Goal: Task Accomplishment & Management: Complete application form

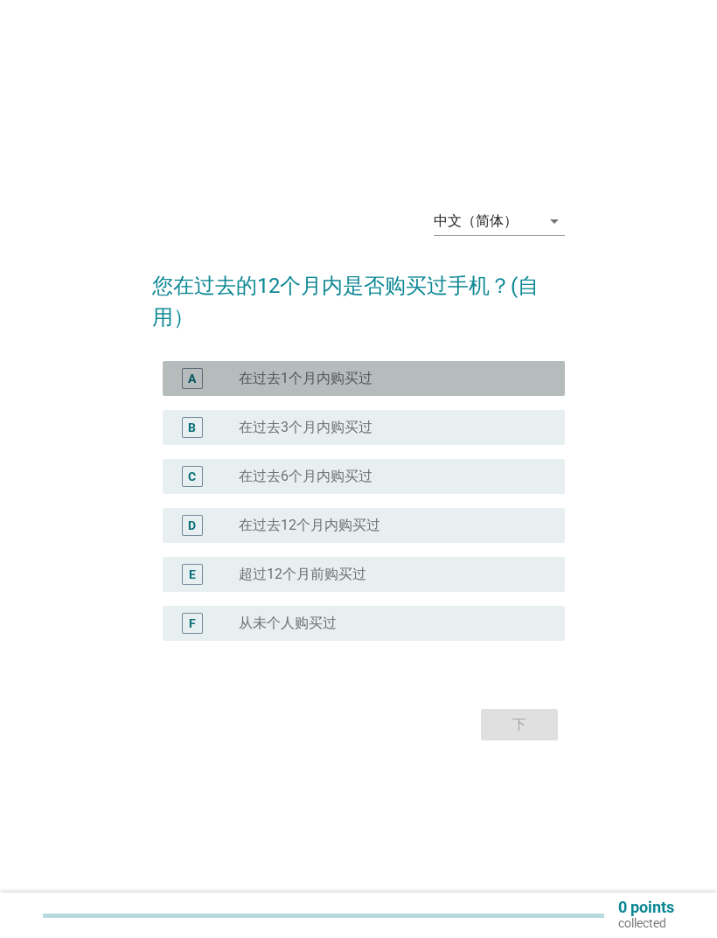
click at [463, 387] on div "radio_button_unchecked 在过去1个月内购买过" at bounding box center [388, 378] width 298 height 17
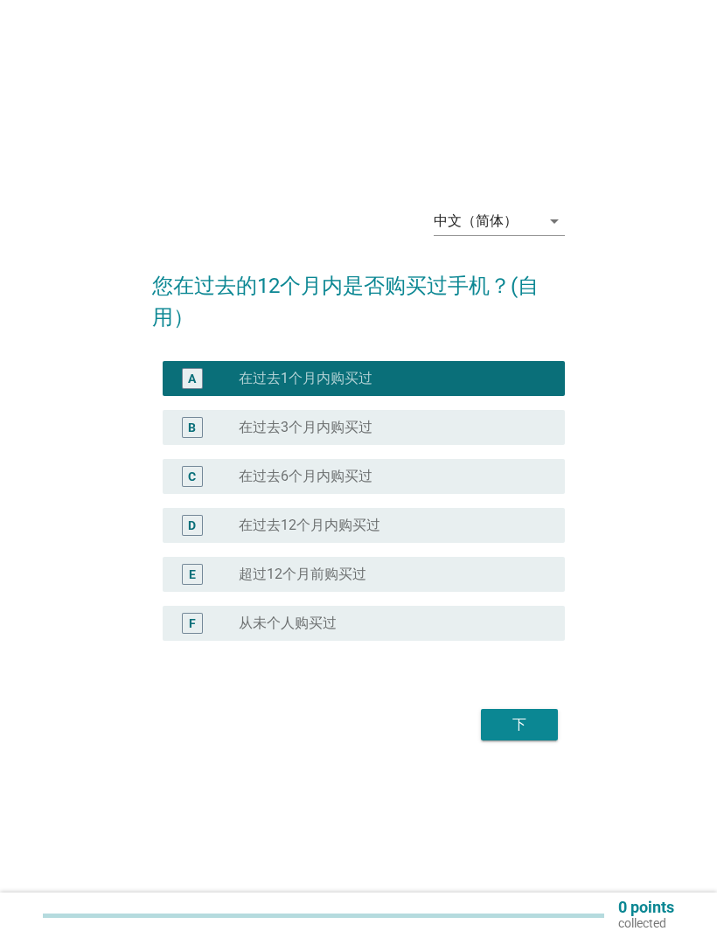
click at [530, 622] on div "下" at bounding box center [519, 724] width 49 height 21
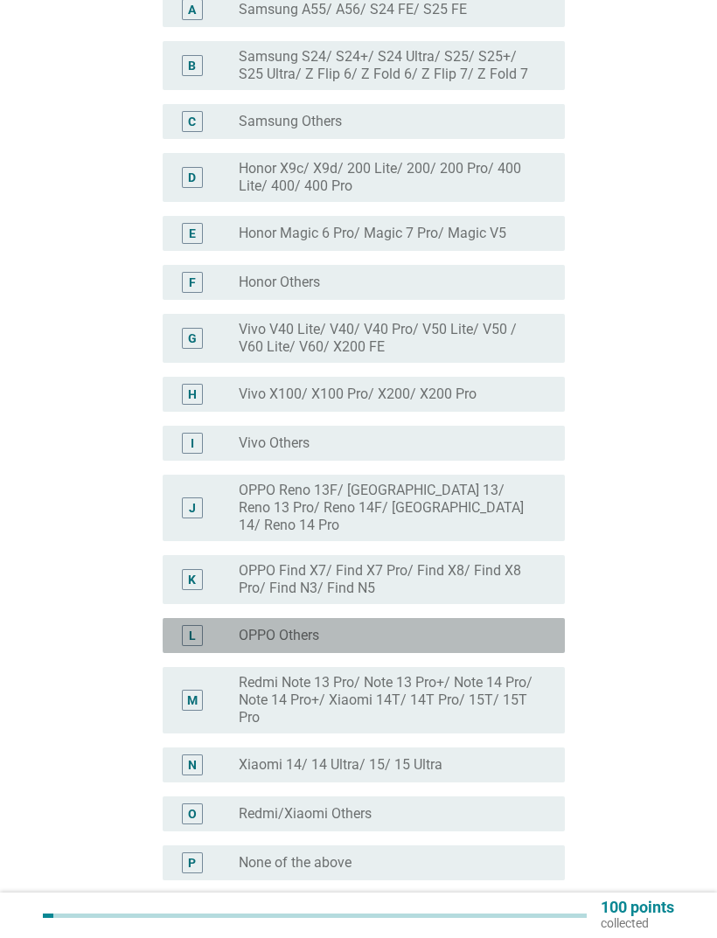
scroll to position [214, 0]
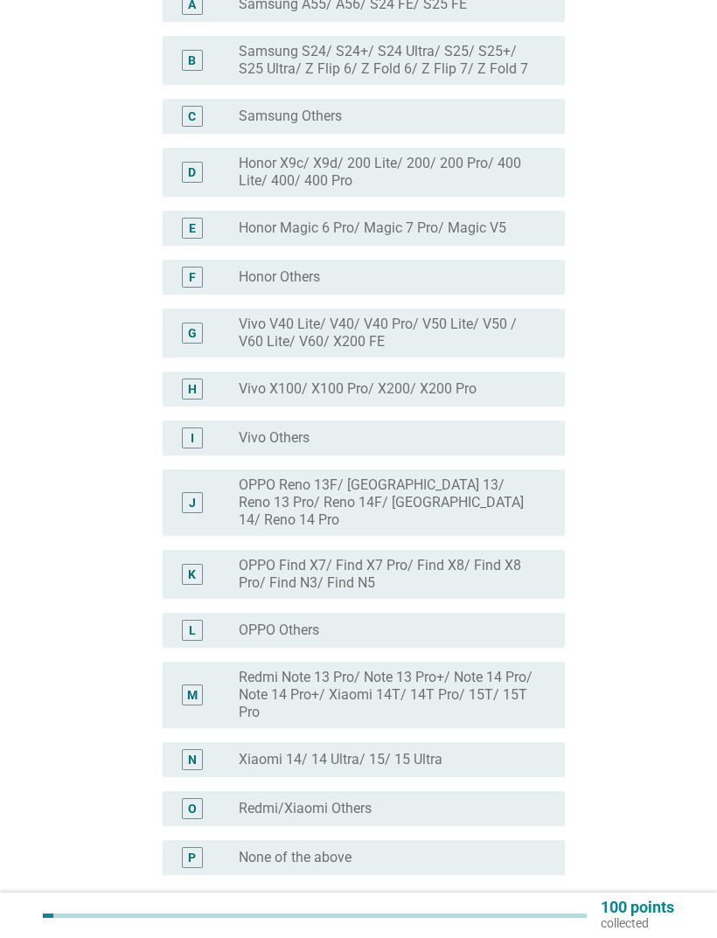
click at [240, 622] on label "None of the above" at bounding box center [295, 856] width 113 height 17
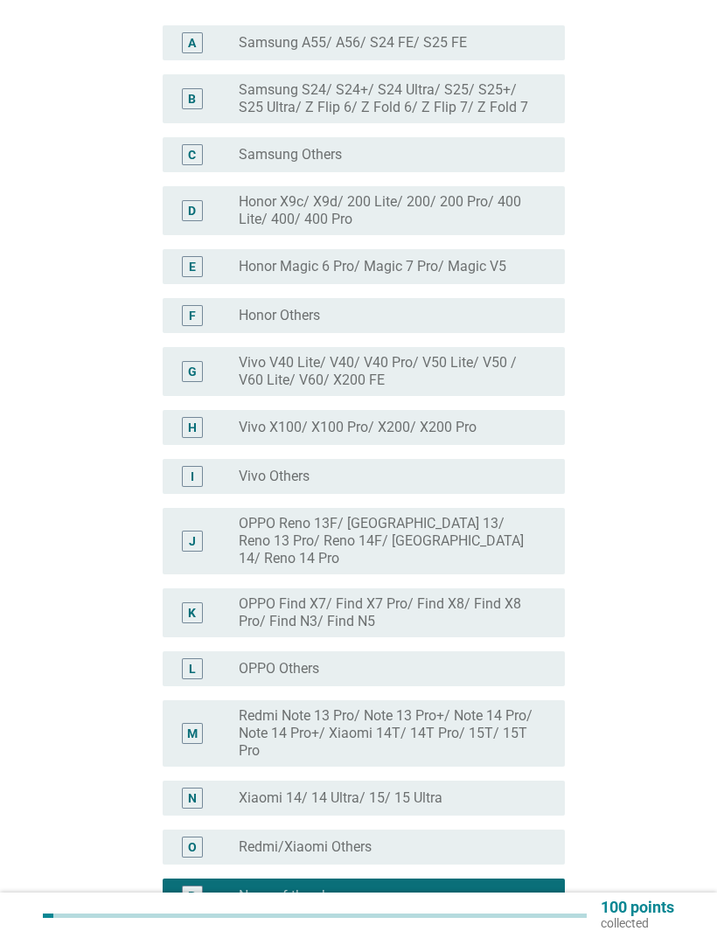
scroll to position [0, 0]
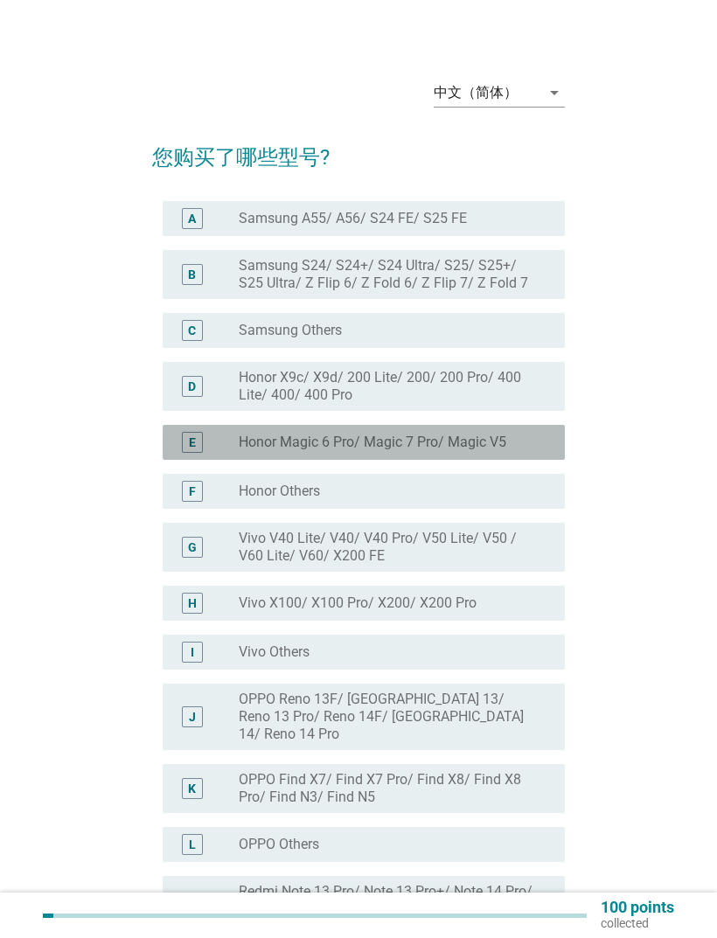
click at [449, 447] on label "Honor Magic 6 Pro/ Magic 7 Pro/ Magic V5" at bounding box center [372, 441] width 267 height 17
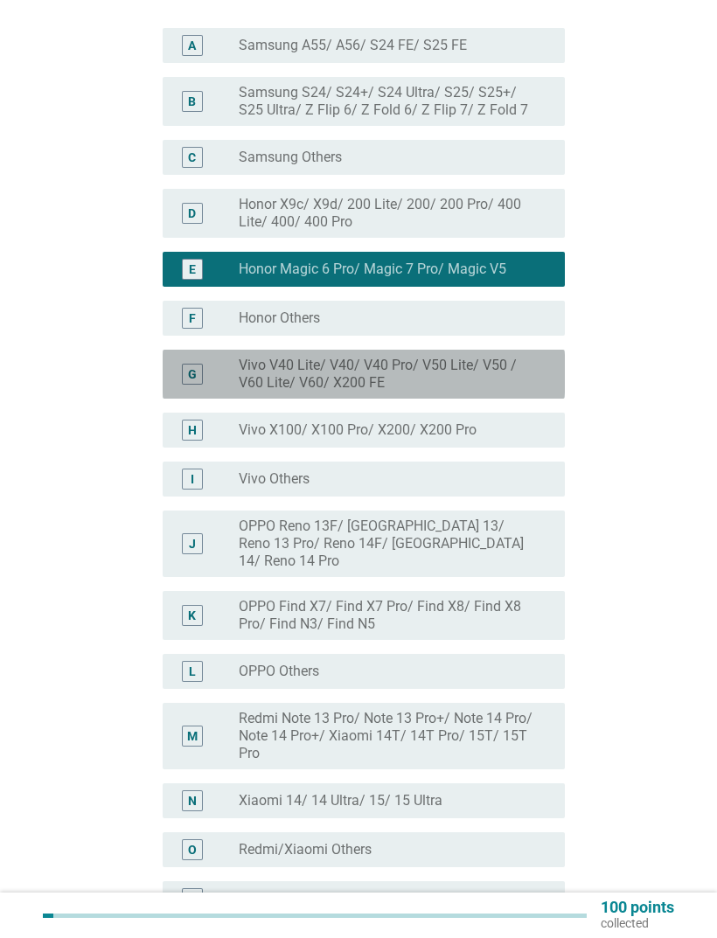
scroll to position [185, 0]
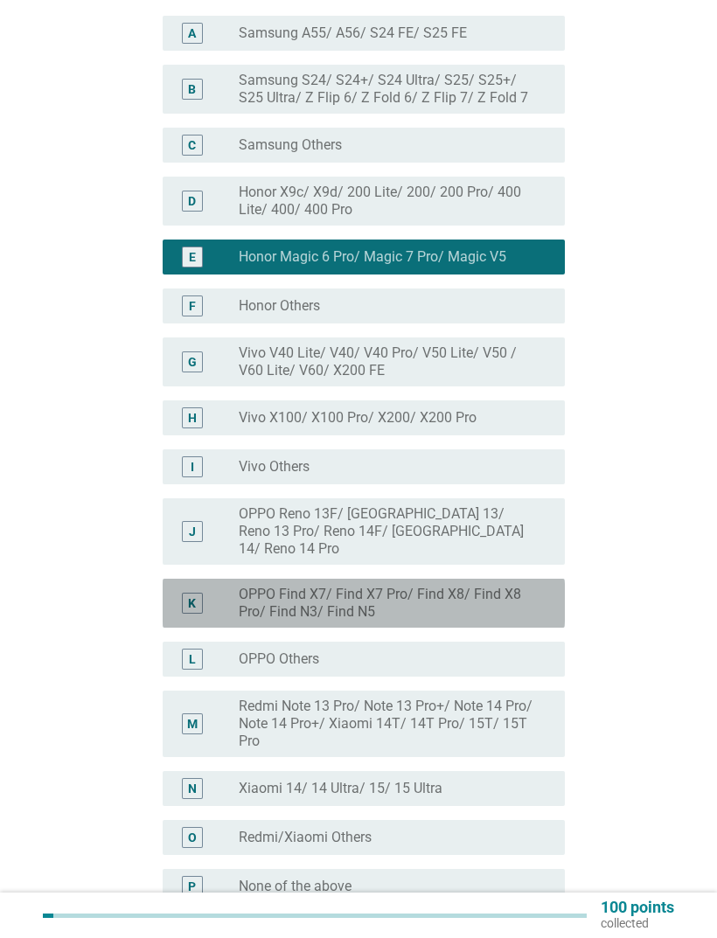
click at [469, 586] on label "OPPO Find X7/ Find X7 Pro/ Find X8/ Find X8 Pro/ Find N3/ Find N5" at bounding box center [388, 602] width 298 height 35
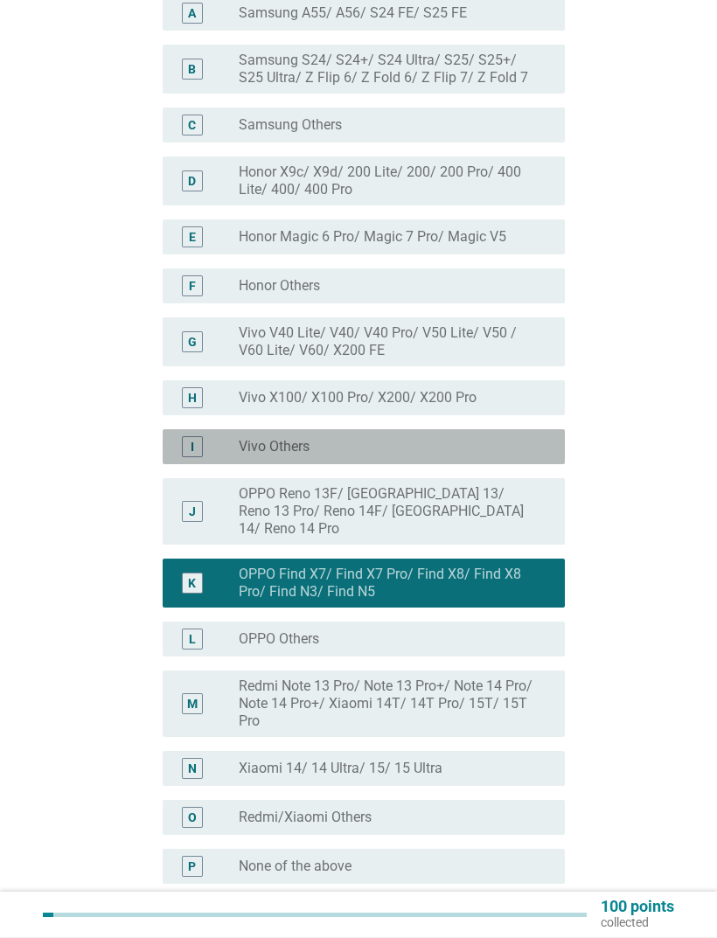
scroll to position [205, 0]
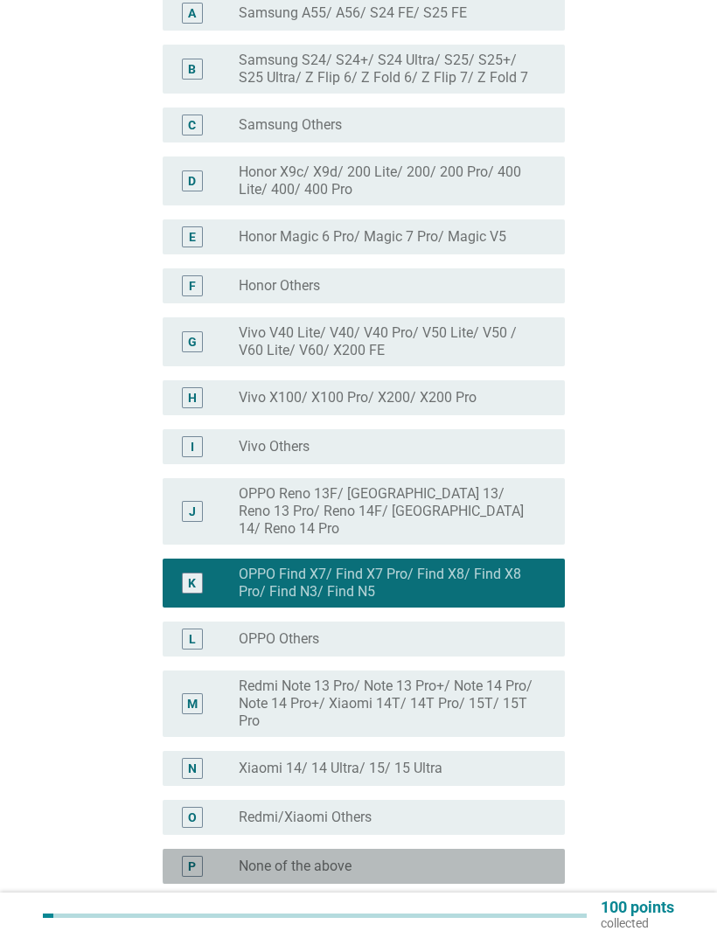
click at [396, 622] on div "P radio_button_unchecked None of the above" at bounding box center [364, 865] width 402 height 35
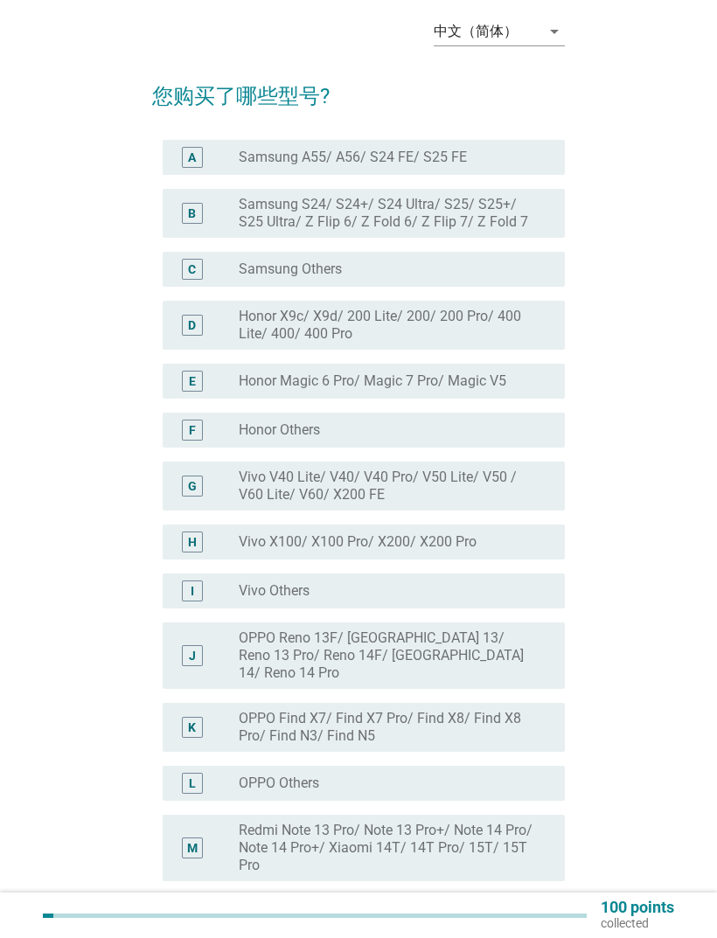
scroll to position [60, 0]
click at [479, 622] on label "OPPO Find X7/ Find X7 Pro/ Find X8/ Find X8 Pro/ Find N3/ Find N5" at bounding box center [388, 727] width 298 height 35
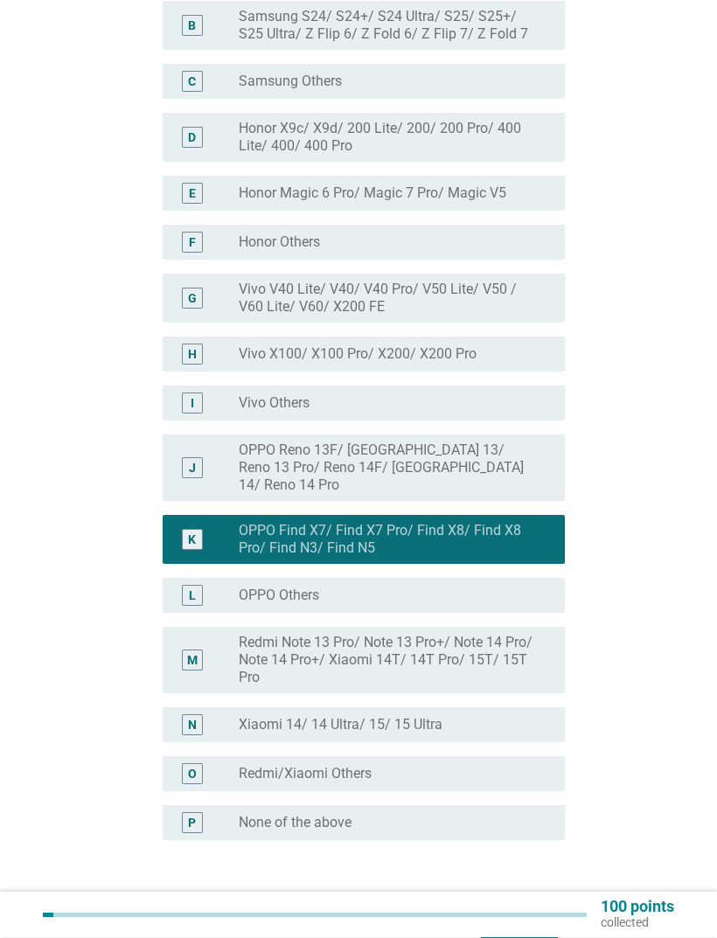
scroll to position [247, 0]
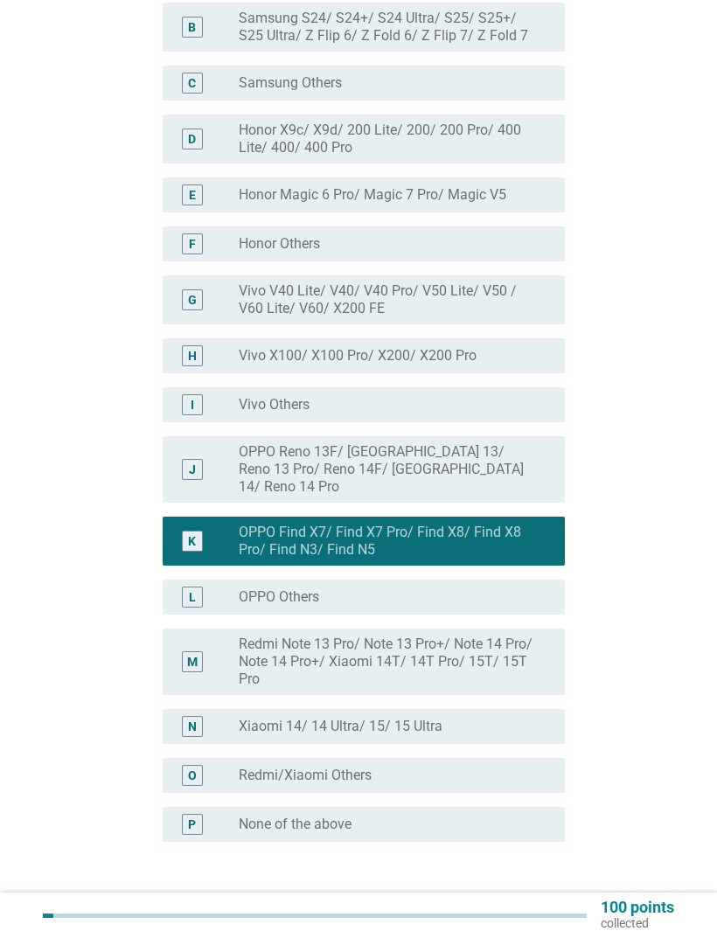
click at [529, 622] on button "下" at bounding box center [519, 925] width 77 height 31
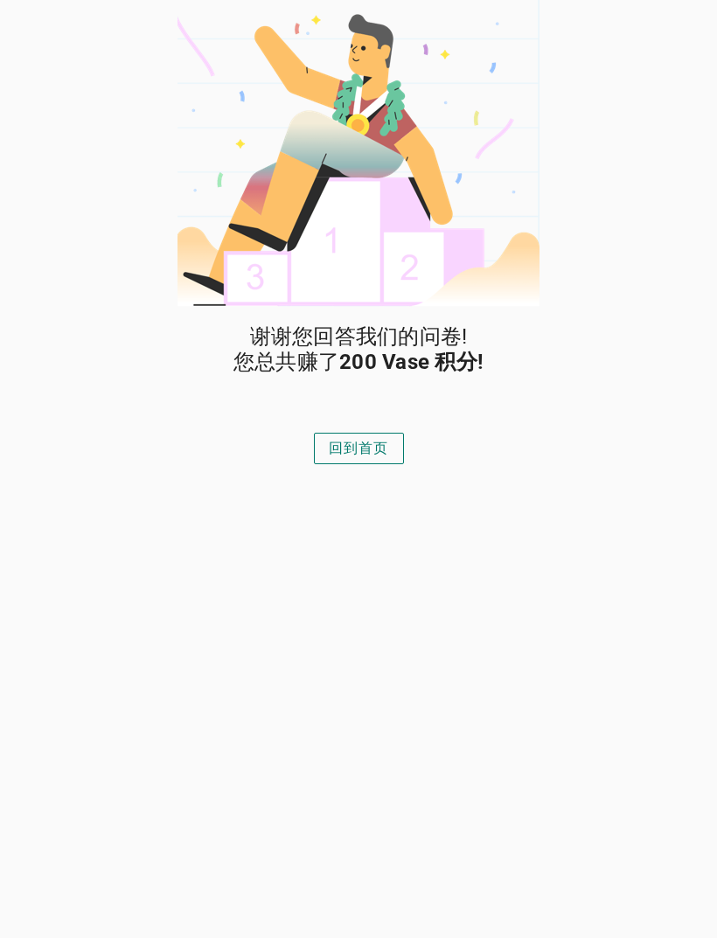
click at [369, 460] on button "回到首页" at bounding box center [359, 448] width 90 height 31
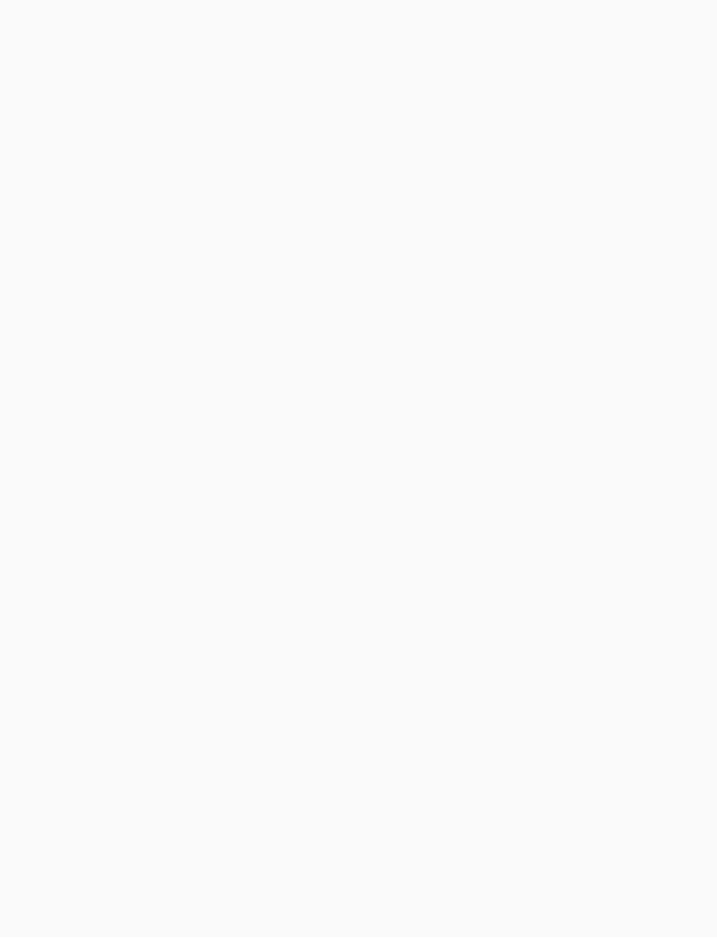
scroll to position [39, 0]
